Goal: Task Accomplishment & Management: Complete application form

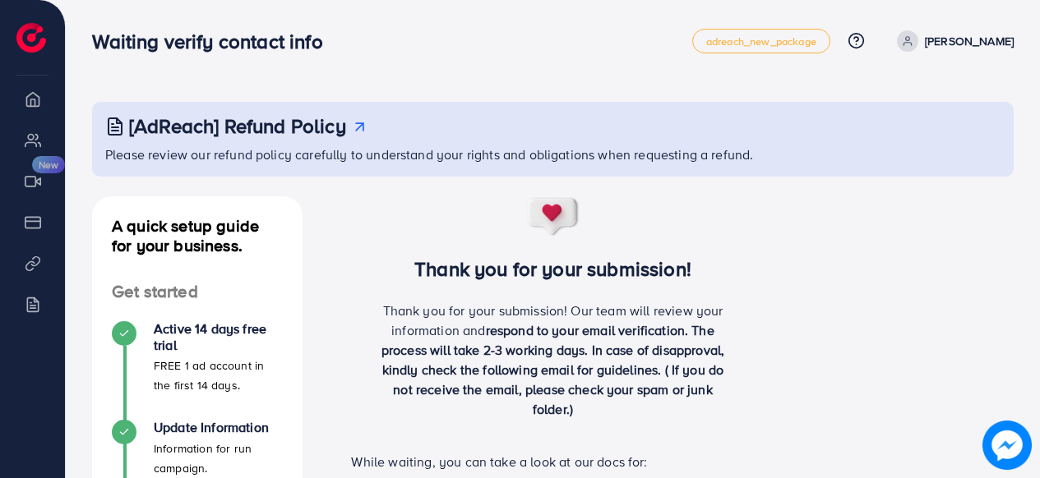
scroll to position [636, 0]
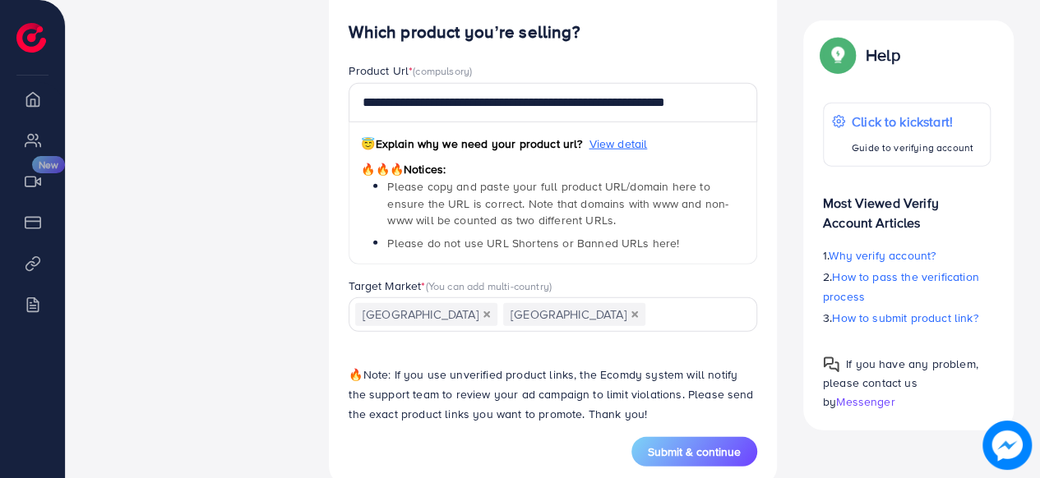
scroll to position [2083, 0]
